Goal: Task Accomplishment & Management: Use online tool/utility

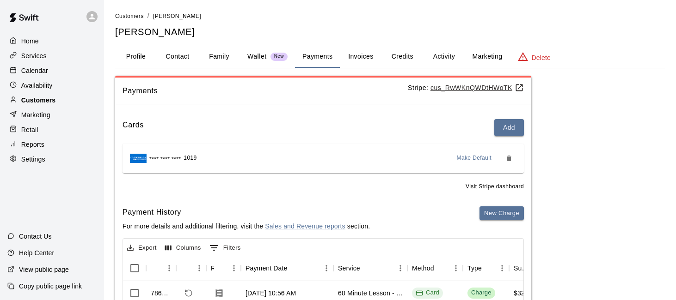
scroll to position [109, 0]
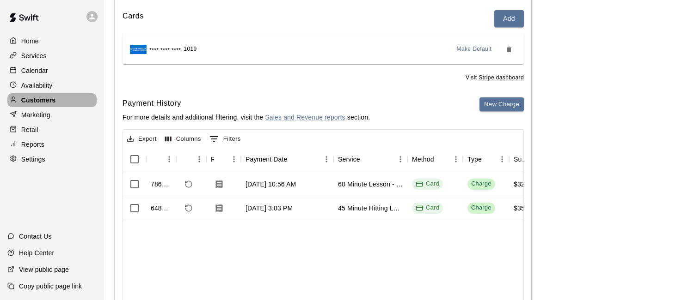
click at [53, 98] on p "Customers" at bounding box center [38, 100] width 34 height 9
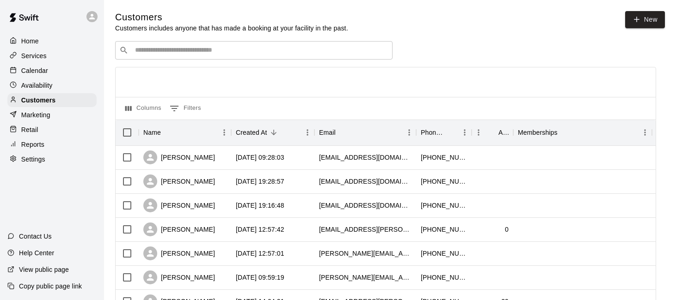
click at [255, 47] on input "Search customers by name or email" at bounding box center [260, 50] width 256 height 9
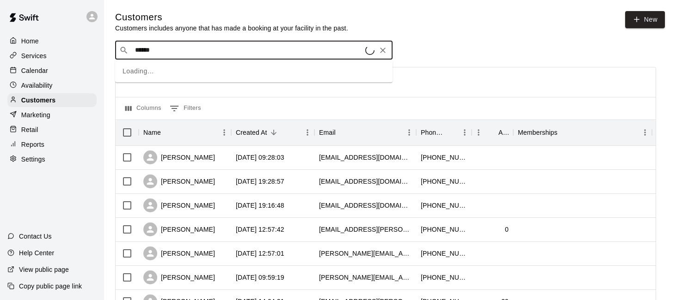
type input "*******"
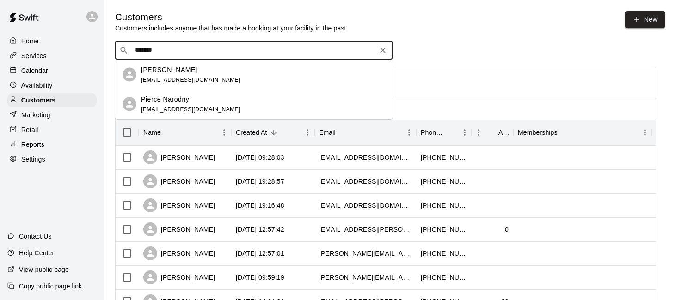
click at [222, 98] on div "Pierce Narodny [EMAIL_ADDRESS][DOMAIN_NAME]" at bounding box center [263, 104] width 244 height 20
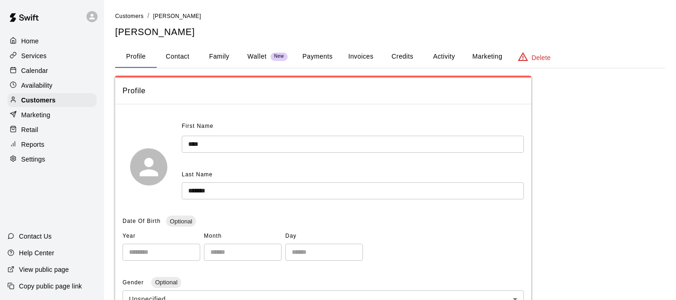
click at [251, 58] on p "Wallet" at bounding box center [256, 57] width 19 height 10
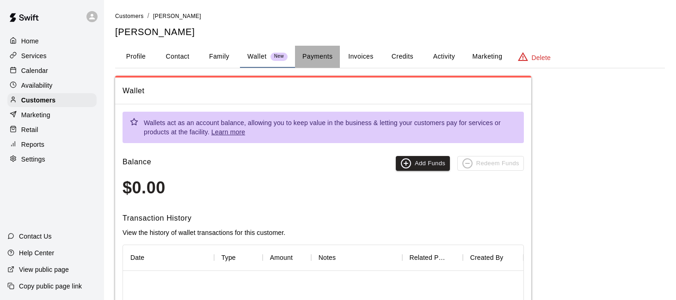
click at [327, 63] on button "Payments" at bounding box center [317, 57] width 45 height 22
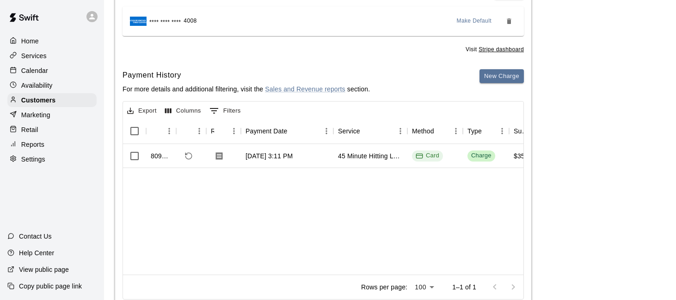
scroll to position [140, 0]
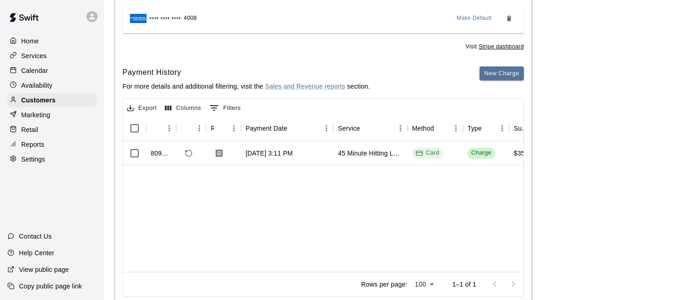
click at [56, 35] on div "Home" at bounding box center [51, 41] width 89 height 14
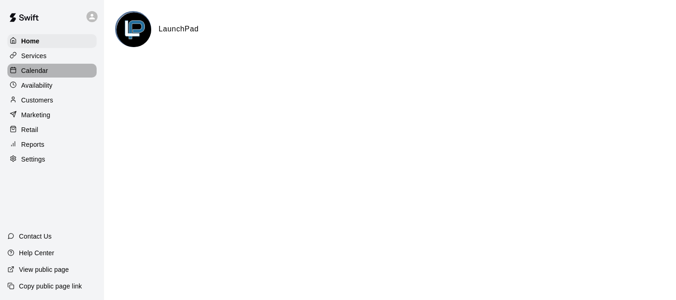
click at [55, 73] on div "Calendar" at bounding box center [51, 71] width 89 height 14
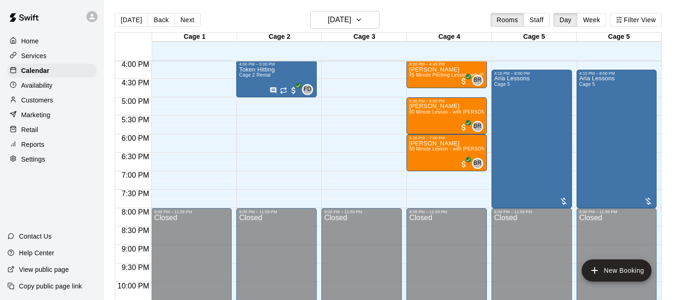
scroll to position [582, 0]
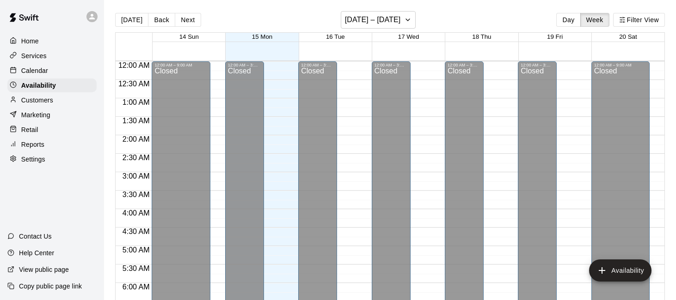
scroll to position [460, 0]
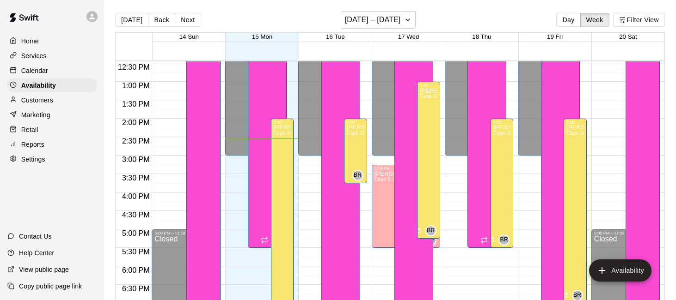
click at [66, 71] on div "Calendar" at bounding box center [51, 71] width 89 height 14
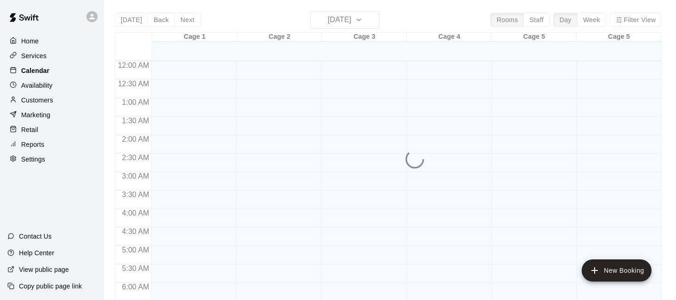
scroll to position [538, 0]
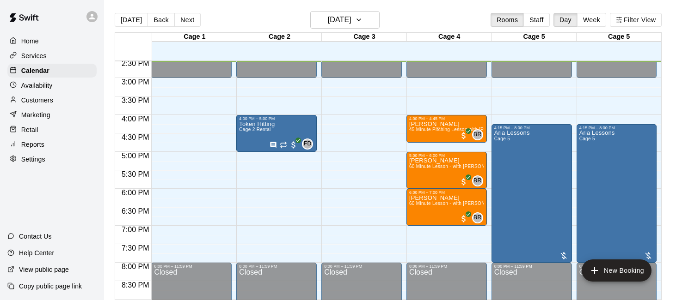
click at [62, 60] on div "Services" at bounding box center [51, 56] width 89 height 14
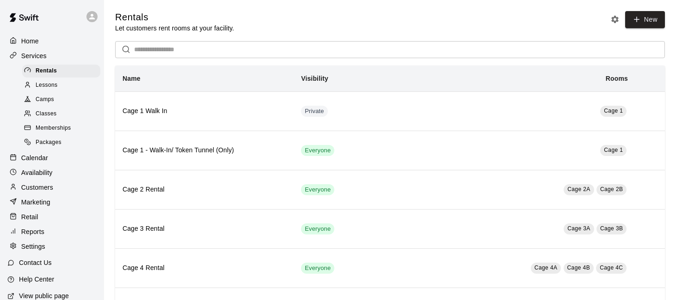
click at [87, 81] on div "Lessons" at bounding box center [61, 85] width 78 height 13
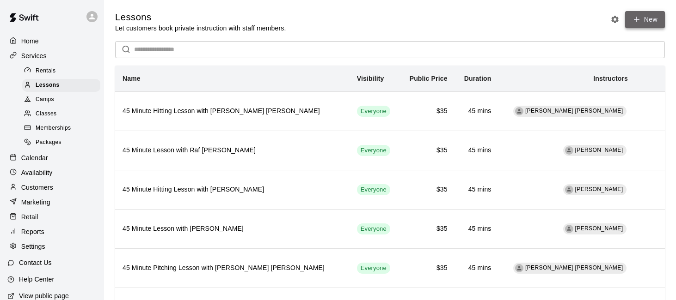
click at [644, 21] on link "New" at bounding box center [645, 19] width 40 height 17
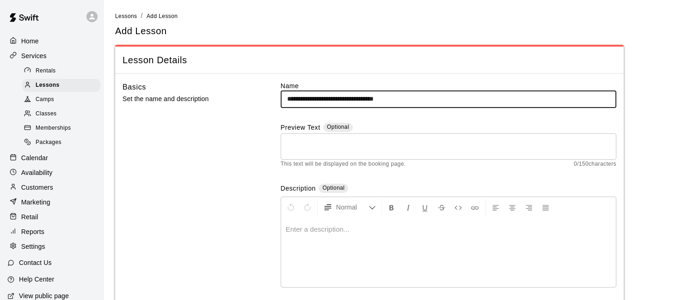
type input "**********"
click at [353, 238] on div at bounding box center [448, 252] width 335 height 69
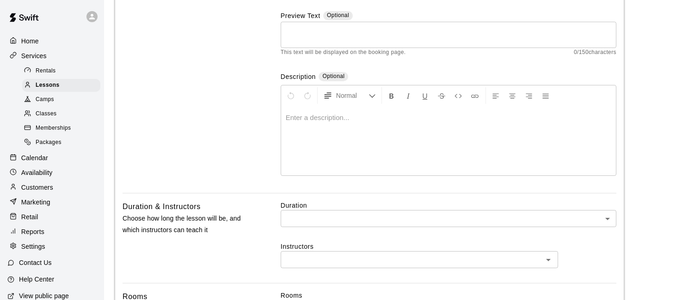
scroll to position [222, 0]
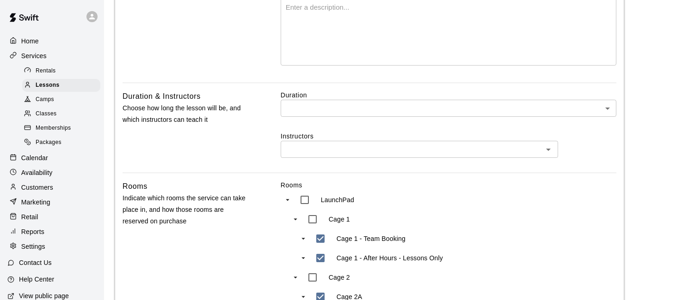
click at [381, 149] on input "text" at bounding box center [411, 150] width 257 height 12
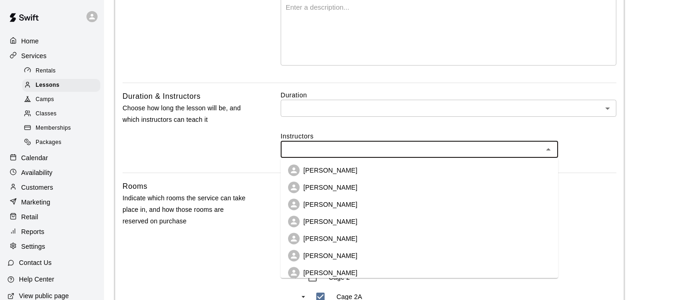
click at [370, 219] on li "Matt Mendy" at bounding box center [419, 222] width 277 height 17
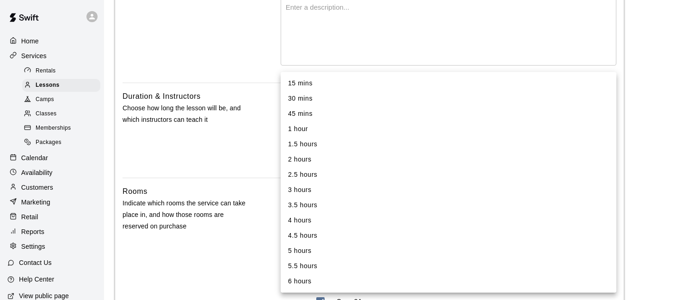
click at [375, 109] on li "45 mins" at bounding box center [449, 113] width 336 height 15
type input "**"
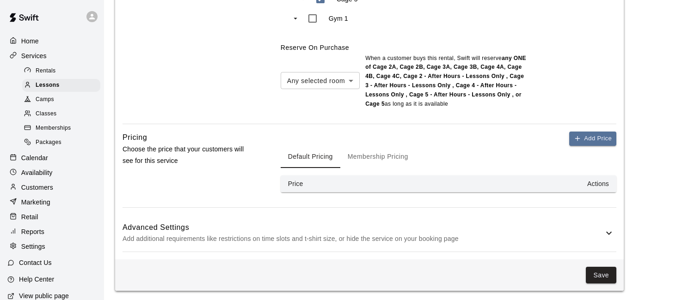
scroll to position [857, 0]
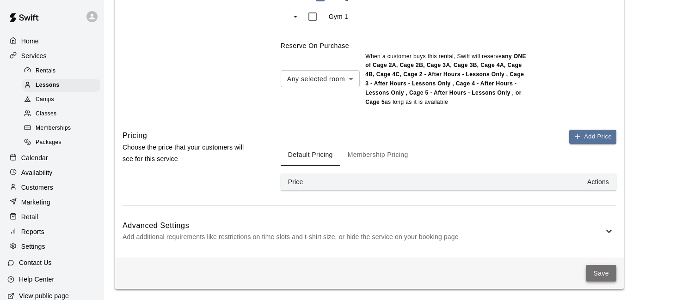
click at [609, 270] on button "Save" at bounding box center [601, 273] width 31 height 17
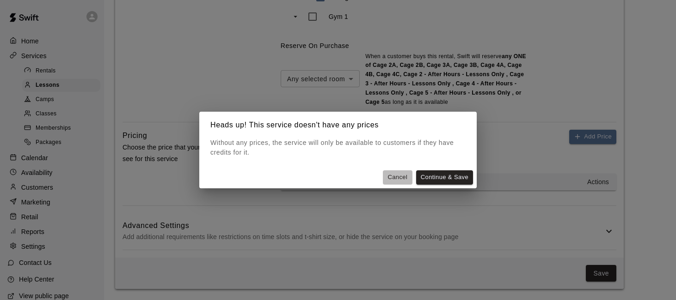
click at [393, 178] on button "Cancel" at bounding box center [398, 178] width 30 height 14
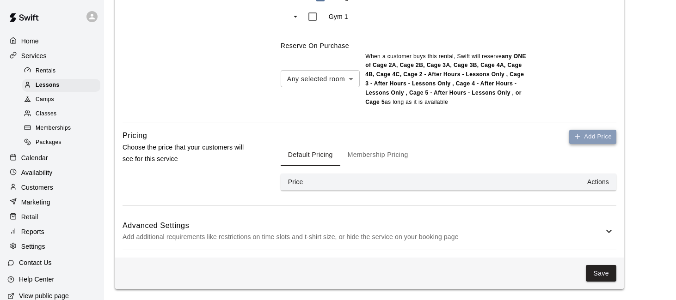
click at [588, 139] on button "Add Price" at bounding box center [592, 137] width 47 height 14
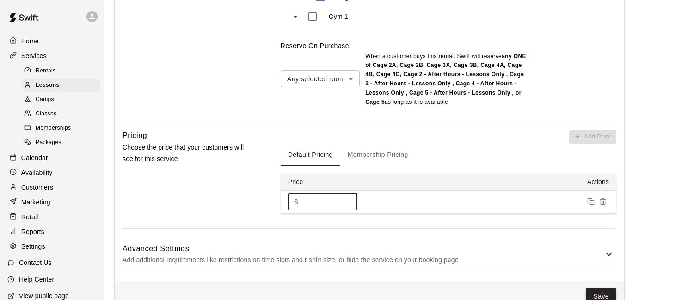
click at [313, 199] on input "*" at bounding box center [329, 202] width 55 height 17
type input "**"
click at [600, 291] on button "Save" at bounding box center [601, 296] width 31 height 17
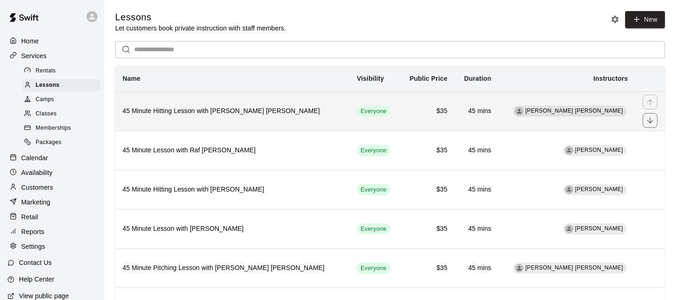
click at [294, 107] on h6 "45 Minute Hitting Lesson with [PERSON_NAME] [PERSON_NAME]" at bounding box center [232, 111] width 220 height 10
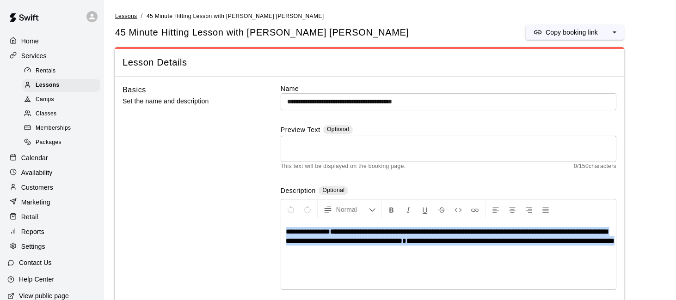
click at [134, 13] on span "Lessons" at bounding box center [126, 16] width 22 height 6
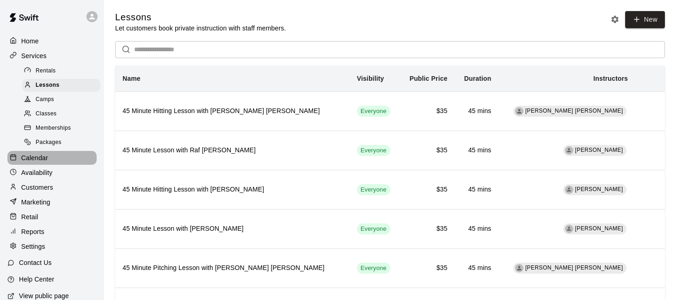
click at [63, 157] on div "Calendar" at bounding box center [51, 158] width 89 height 14
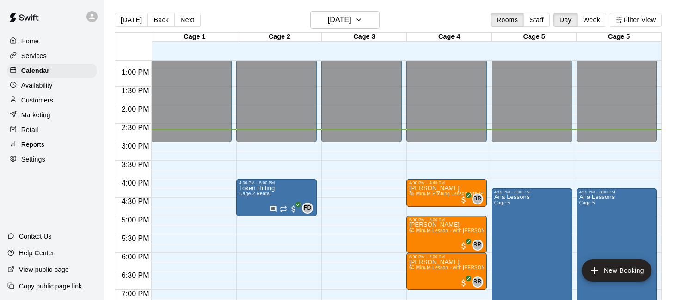
scroll to position [473, 0]
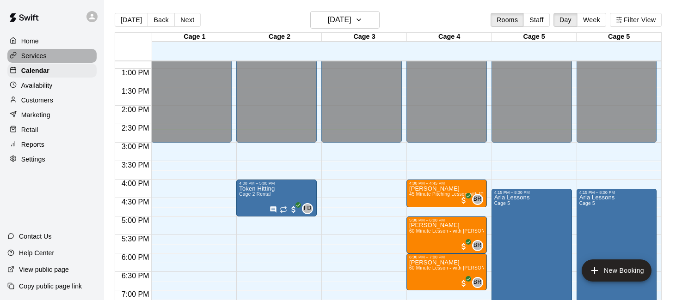
click at [45, 49] on div "Services" at bounding box center [51, 56] width 89 height 14
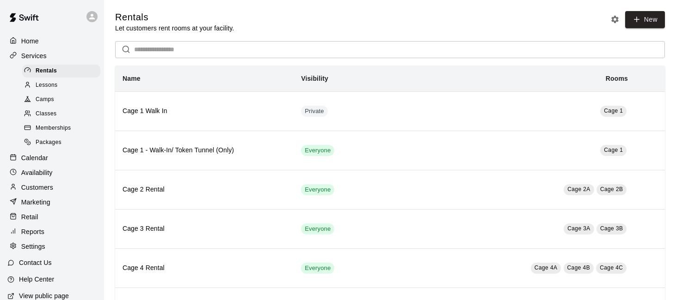
click at [66, 85] on div "Lessons" at bounding box center [61, 85] width 78 height 13
